Goal: Communication & Community: Ask a question

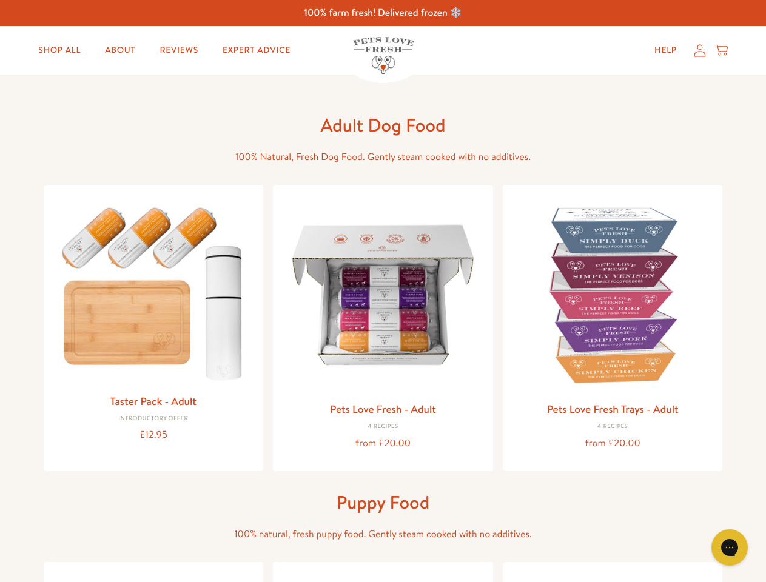
click at [729, 547] on icon "Open gorgias live chat" at bounding box center [729, 547] width 12 height 12
